Goal: Information Seeking & Learning: Learn about a topic

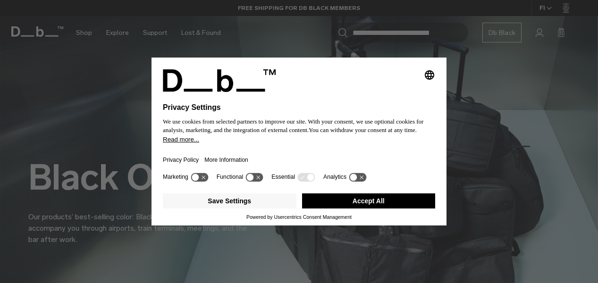
click at [362, 207] on button "Accept All" at bounding box center [369, 200] width 134 height 15
click at [356, 207] on button "Accept All" at bounding box center [369, 200] width 134 height 15
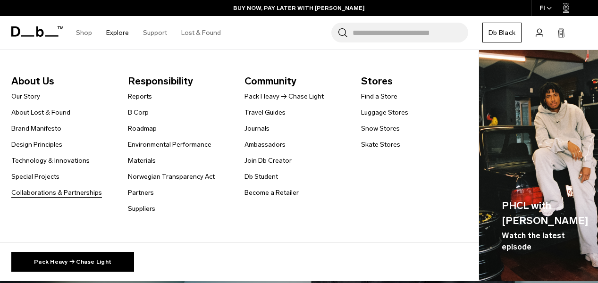
click at [85, 191] on link "Collaborations & Partnerships" at bounding box center [56, 193] width 91 height 10
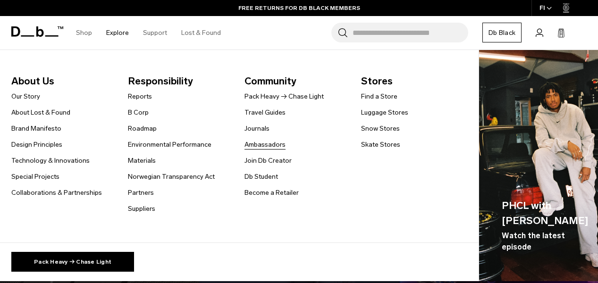
click at [266, 146] on link "Ambassadors" at bounding box center [264, 145] width 41 height 10
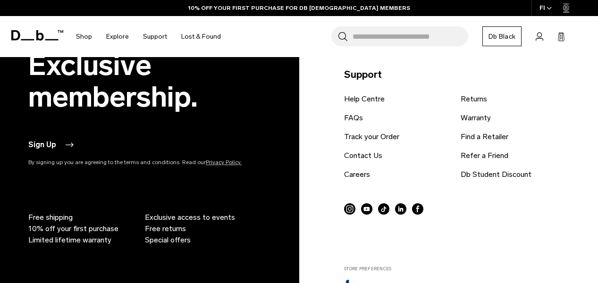
scroll to position [2495, 0]
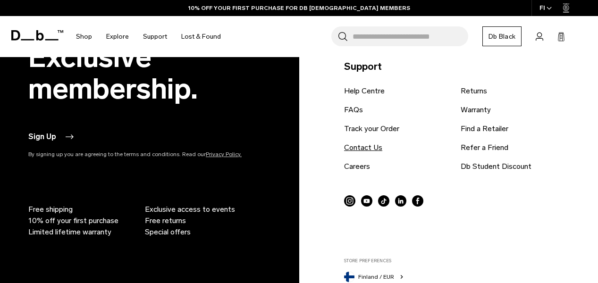
click at [364, 149] on link "Contact Us" at bounding box center [363, 147] width 38 height 11
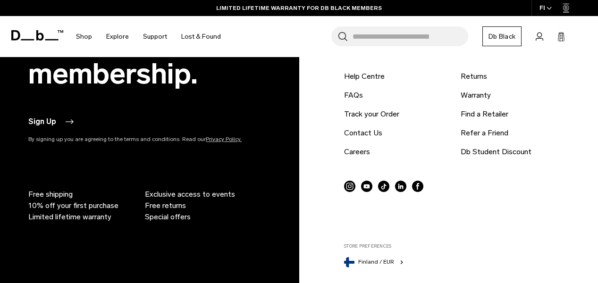
scroll to position [562, 0]
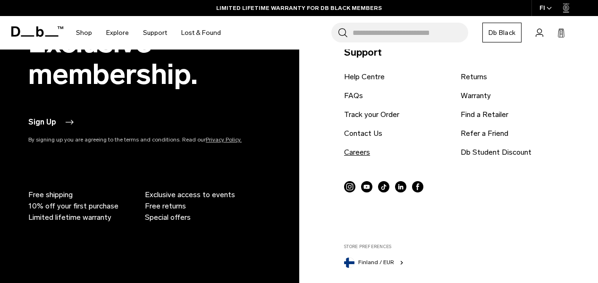
click at [362, 154] on link "Careers" at bounding box center [357, 152] width 26 height 11
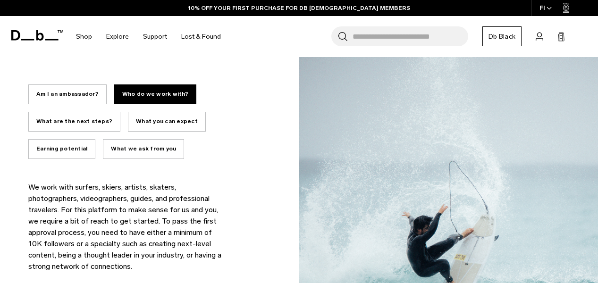
scroll to position [638, 0]
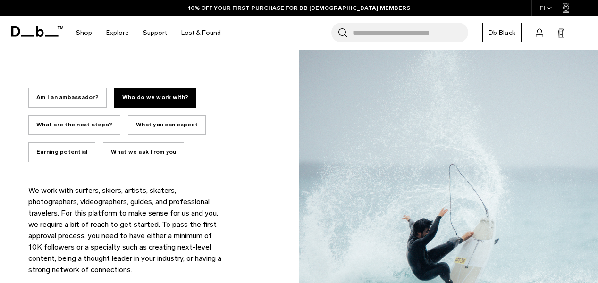
click at [87, 100] on button "Am I an ambassador?" at bounding box center [67, 98] width 78 height 20
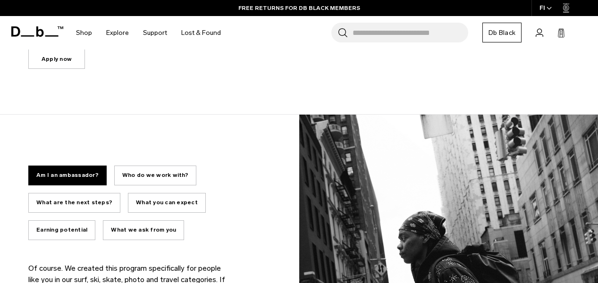
scroll to position [561, 0]
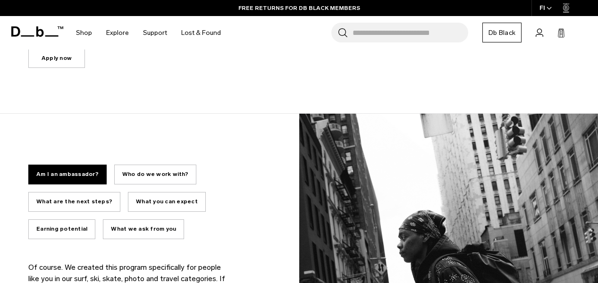
click at [158, 179] on button "Who do we work with?" at bounding box center [155, 175] width 82 height 20
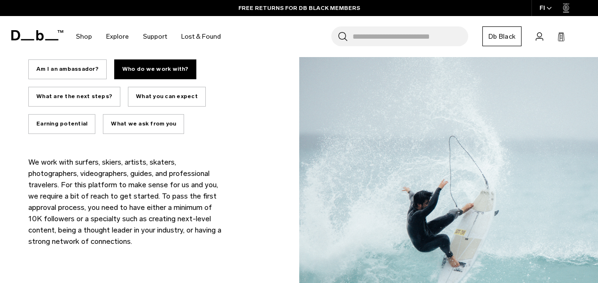
scroll to position [667, 0]
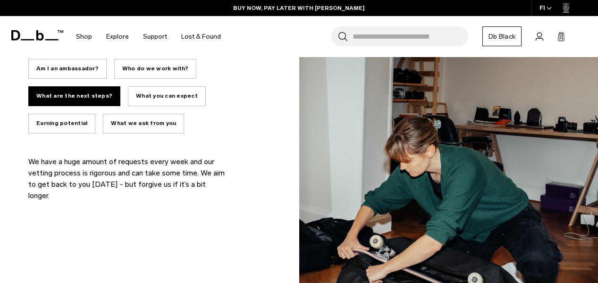
click at [159, 65] on button "Who do we work with?" at bounding box center [155, 69] width 82 height 20
click at [160, 70] on button "Who do we work with?" at bounding box center [155, 69] width 82 height 20
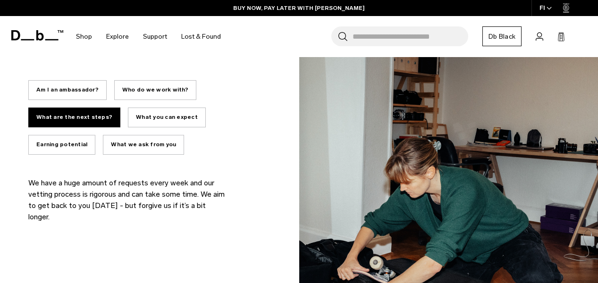
scroll to position [639, 0]
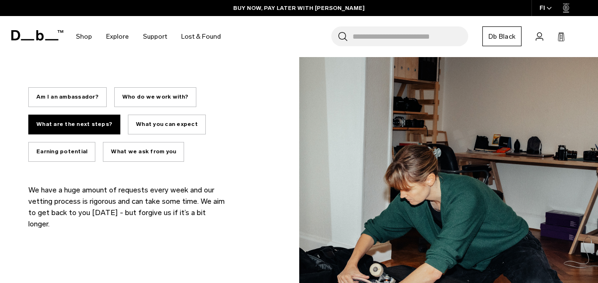
click at [176, 99] on button "Who do we work with?" at bounding box center [155, 97] width 82 height 20
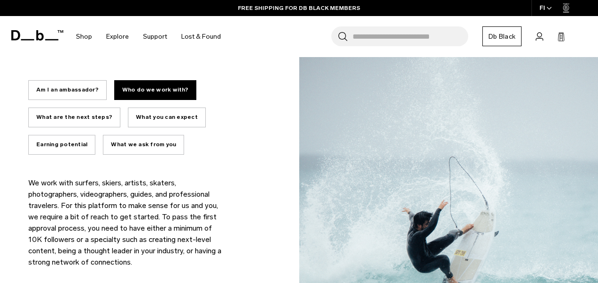
scroll to position [647, 0]
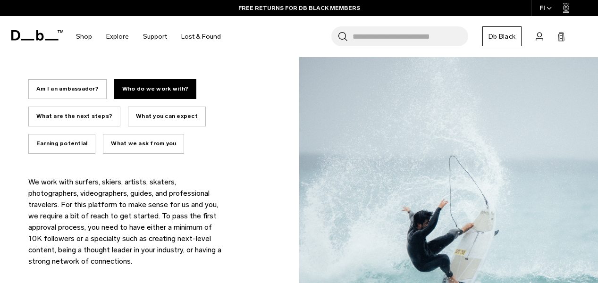
click at [82, 117] on button "What are the next steps?" at bounding box center [74, 117] width 92 height 20
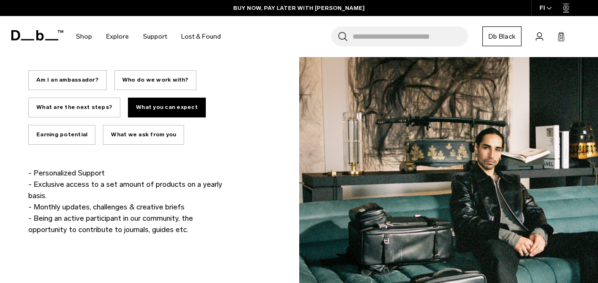
scroll to position [656, 0]
click at [95, 125] on button "Earning potential" at bounding box center [61, 135] width 67 height 20
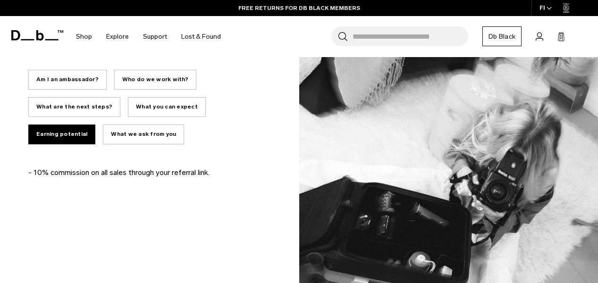
click at [103, 129] on button "What we ask from you" at bounding box center [143, 135] width 81 height 20
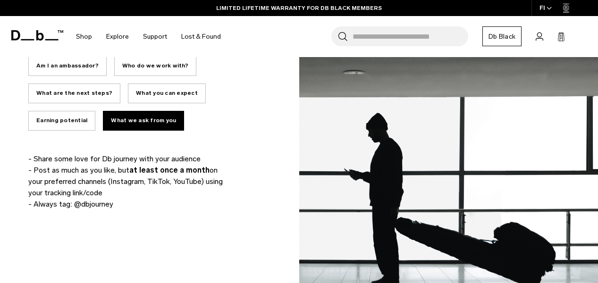
scroll to position [672, 0]
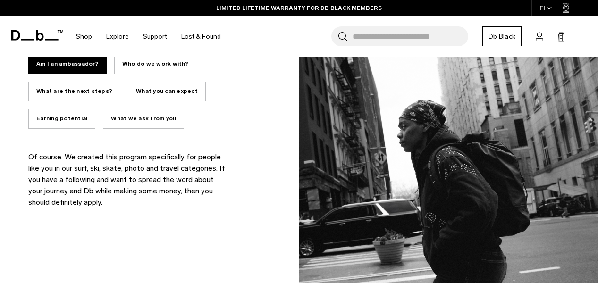
click at [62, 130] on div "Am I an ambassador? Who do we work with? What are the next steps? What you can …" at bounding box center [155, 89] width 254 height 93
click at [103, 124] on button "What we ask from you" at bounding box center [143, 119] width 81 height 20
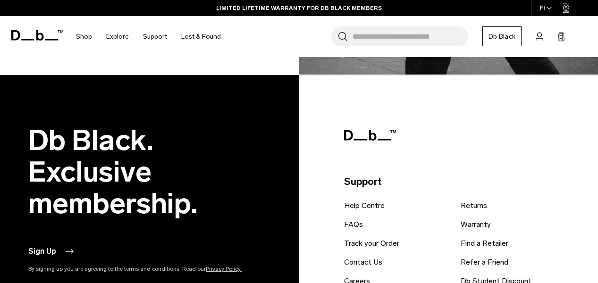
scroll to position [1126, 0]
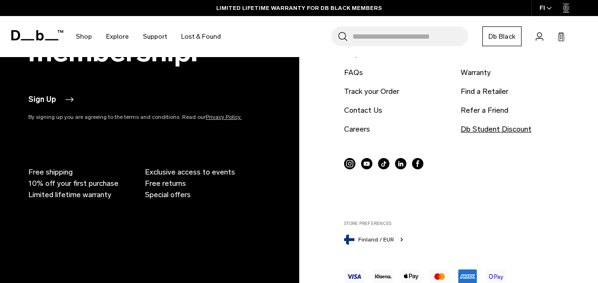
click at [519, 127] on link "Db Student Discount" at bounding box center [495, 129] width 71 height 11
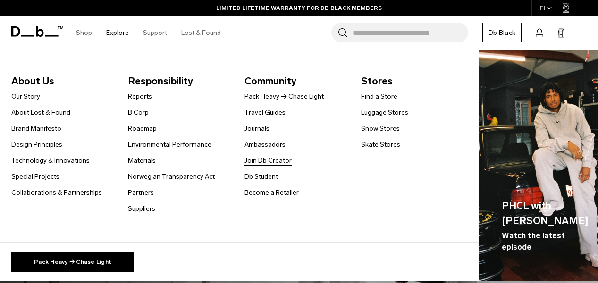
click at [265, 161] on link "Join Db Creator" at bounding box center [267, 161] width 47 height 10
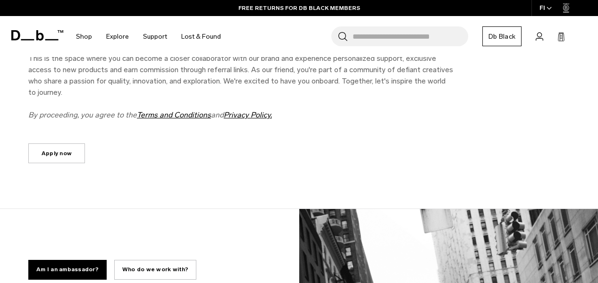
scroll to position [484, 0]
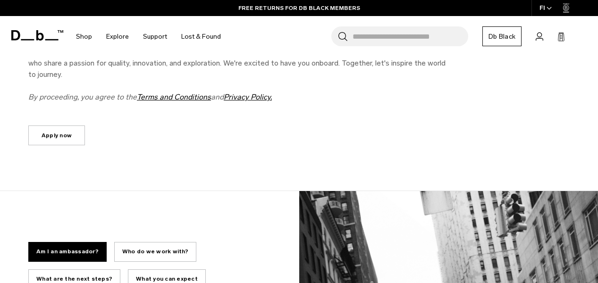
click at [78, 139] on link "Apply now" at bounding box center [56, 135] width 57 height 20
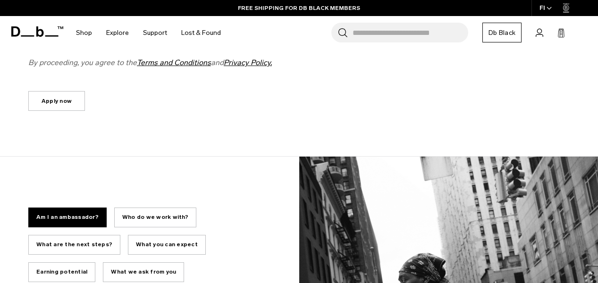
scroll to position [503, 0]
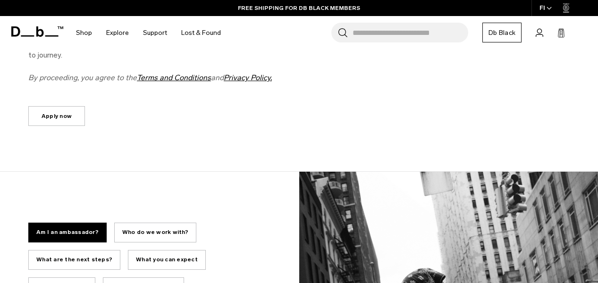
click at [73, 118] on link "Apply now" at bounding box center [56, 116] width 57 height 20
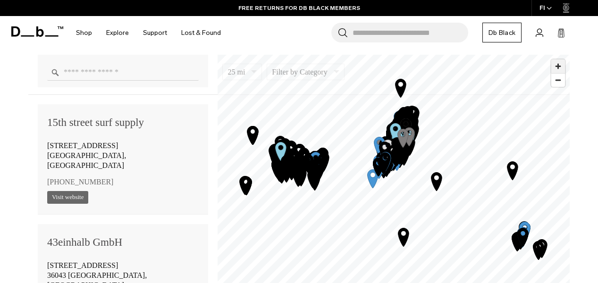
click at [559, 71] on span "Zoom in" at bounding box center [558, 66] width 14 height 14
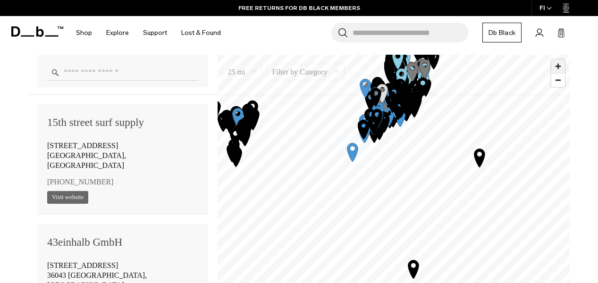
click at [558, 68] on span "Zoom in" at bounding box center [558, 66] width 14 height 14
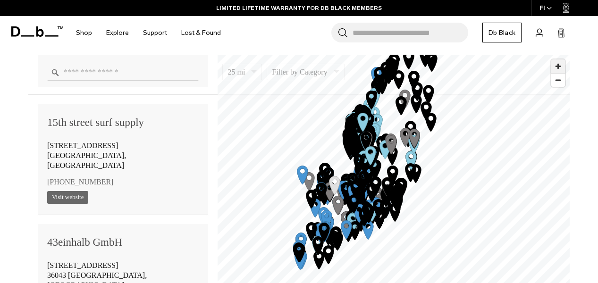
click at [560, 67] on span "Zoom in" at bounding box center [558, 66] width 14 height 14
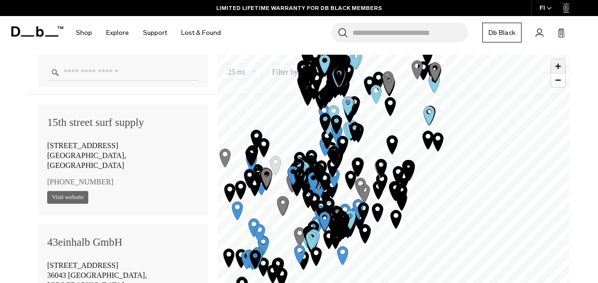
click at [559, 66] on span "Zoom in" at bounding box center [558, 66] width 14 height 14
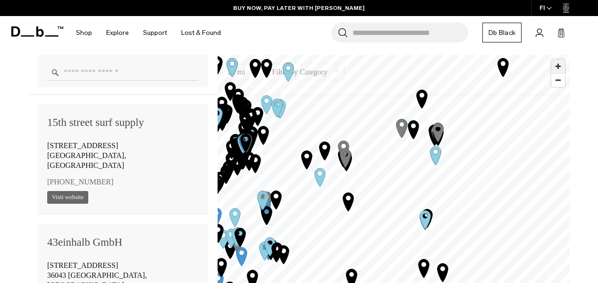
click at [559, 68] on span "Zoom in" at bounding box center [558, 66] width 14 height 14
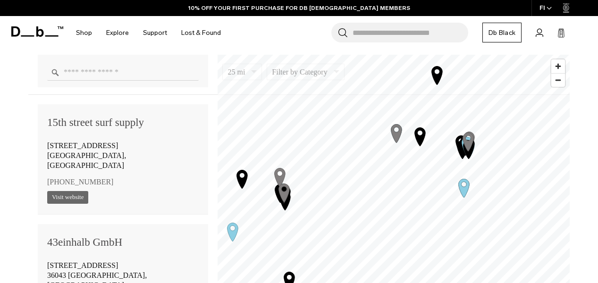
click at [422, 137] on icon "Map marker" at bounding box center [420, 136] width 11 height 18
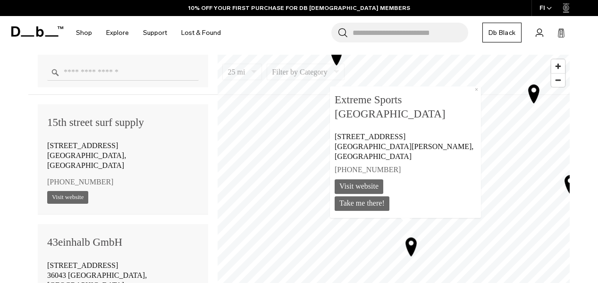
scroll to position [26967, 0]
